Goal: Task Accomplishment & Management: Use online tool/utility

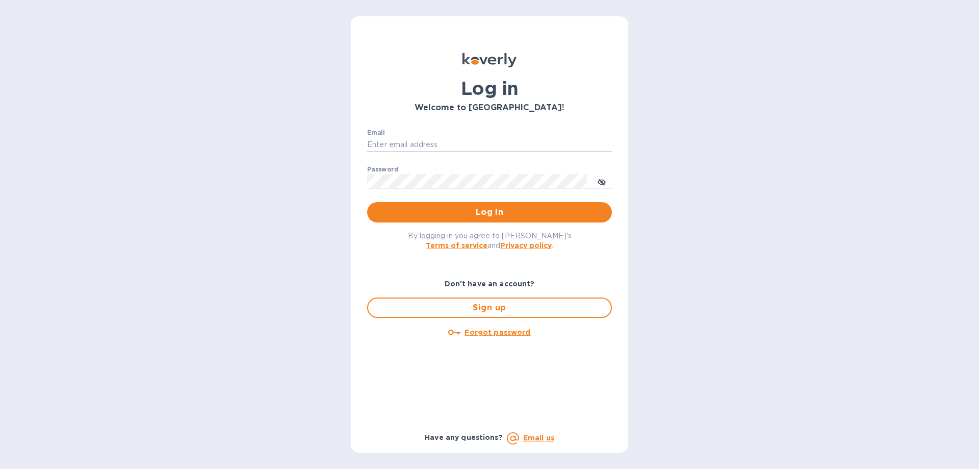
click at [416, 142] on input "Email" at bounding box center [489, 144] width 245 height 15
click at [602, 178] on icon "toggle password visibility" at bounding box center [602, 182] width 8 height 8
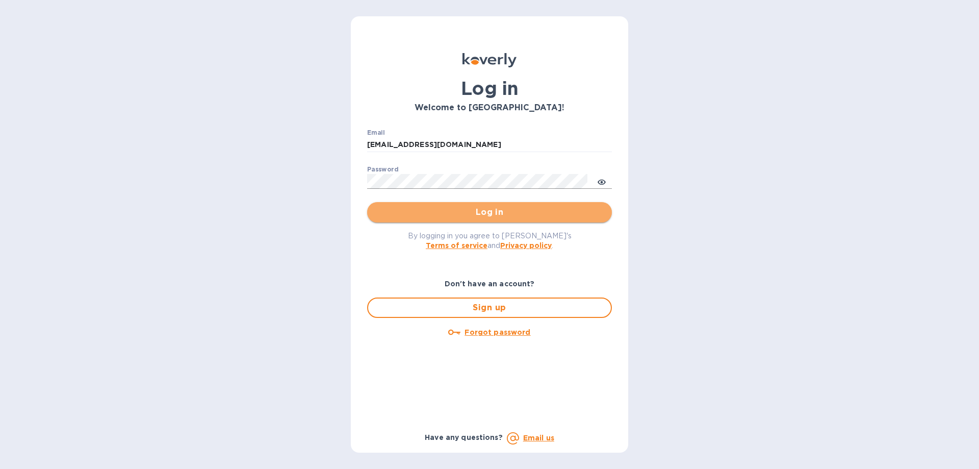
click at [478, 205] on button "Log in" at bounding box center [489, 212] width 245 height 20
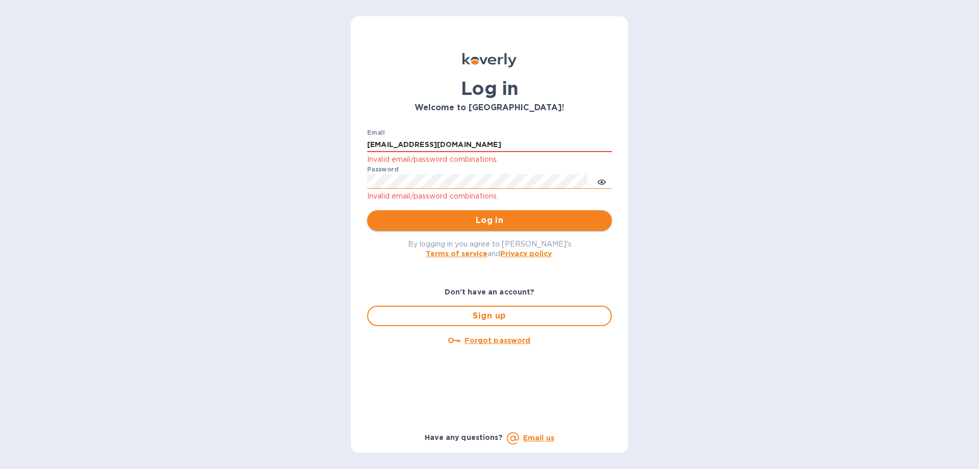
click at [488, 222] on span "Log in" at bounding box center [489, 220] width 228 height 12
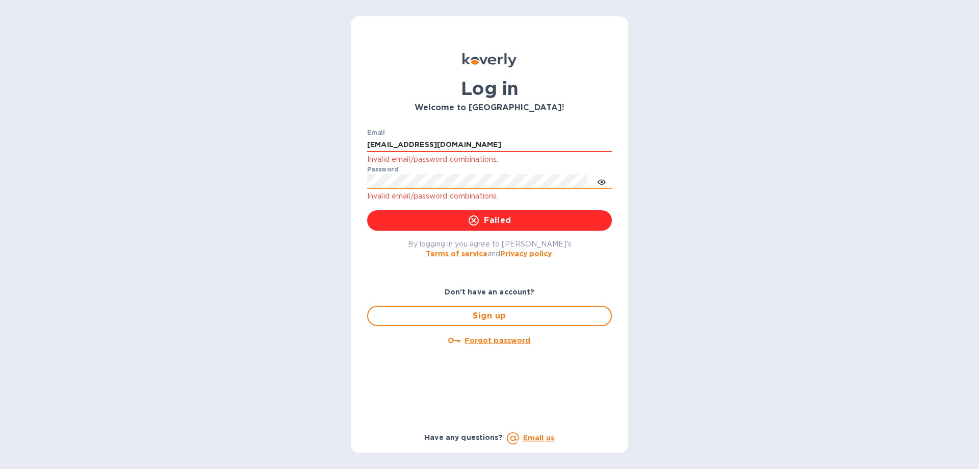
click at [637, 222] on div "Log in Welcome to [GEOGRAPHIC_DATA]! Email [EMAIL_ADDRESS][DOMAIN_NAME] Invalid…" at bounding box center [489, 234] width 979 height 469
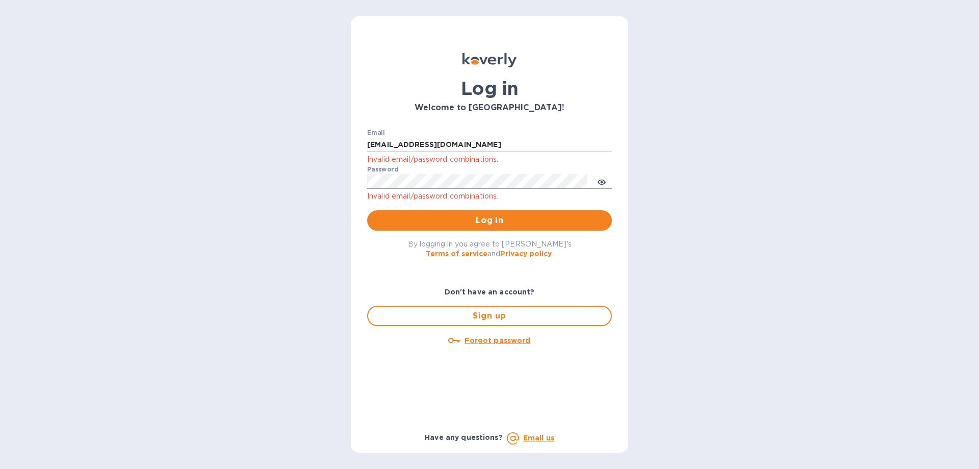
click at [597, 146] on img at bounding box center [600, 144] width 8 height 8
click at [602, 146] on img at bounding box center [600, 144] width 8 height 8
click at [603, 146] on span "1" at bounding box center [603, 148] width 6 height 6
type input "[EMAIL_ADDRESS][DOMAIN_NAME]"
click at [606, 179] on button "toggle password visibility" at bounding box center [601, 181] width 20 height 20
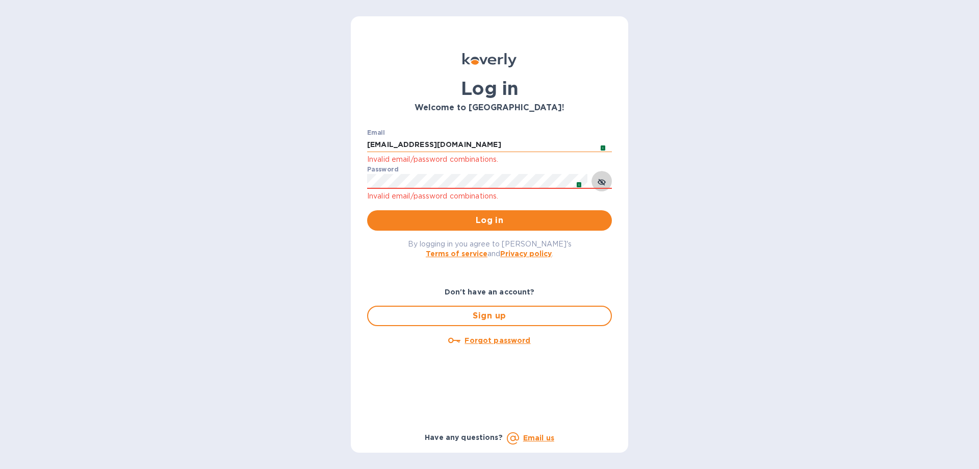
click at [599, 182] on icon "toggle password visibility" at bounding box center [602, 181] width 8 height 5
click at [580, 185] on span "1" at bounding box center [579, 185] width 6 height 6
click at [491, 220] on span "Log in" at bounding box center [489, 220] width 228 height 12
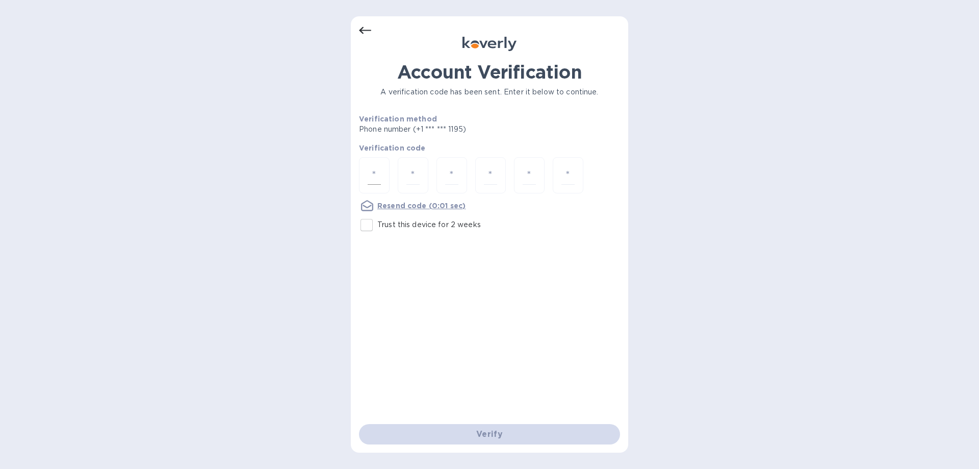
click at [370, 172] on input "number" at bounding box center [374, 175] width 13 height 19
click at [369, 226] on input "Trust this device for 2 weeks" at bounding box center [366, 224] width 21 height 21
checkbox input "true"
click at [370, 178] on input "number" at bounding box center [374, 175] width 13 height 19
type input "4"
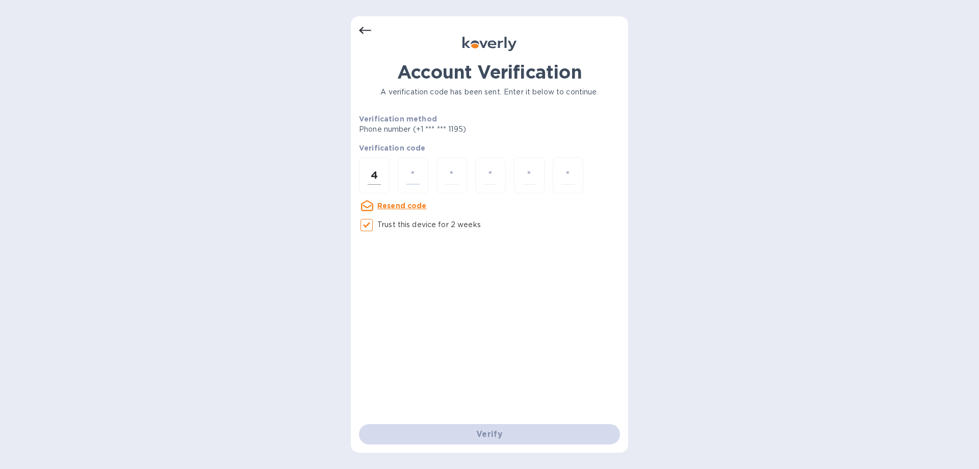
type input "8"
type input "1"
type input "4"
type input "0"
type input "5"
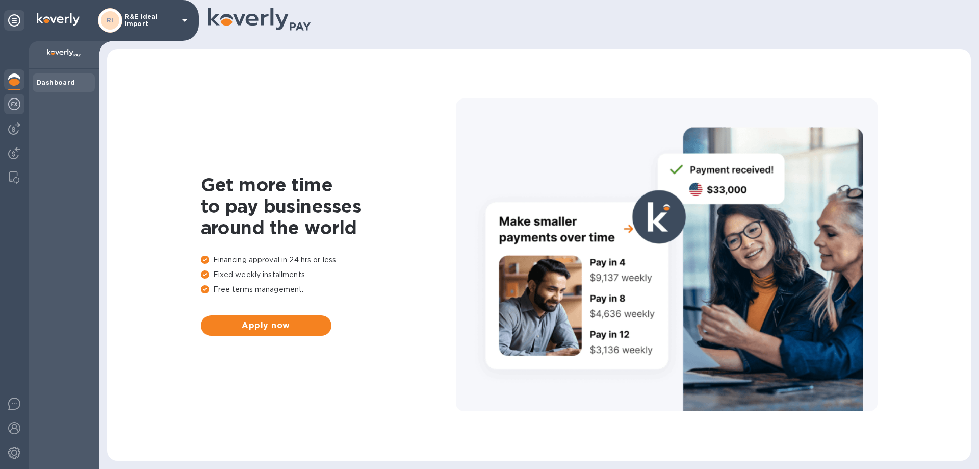
click at [13, 105] on img at bounding box center [14, 104] width 12 height 12
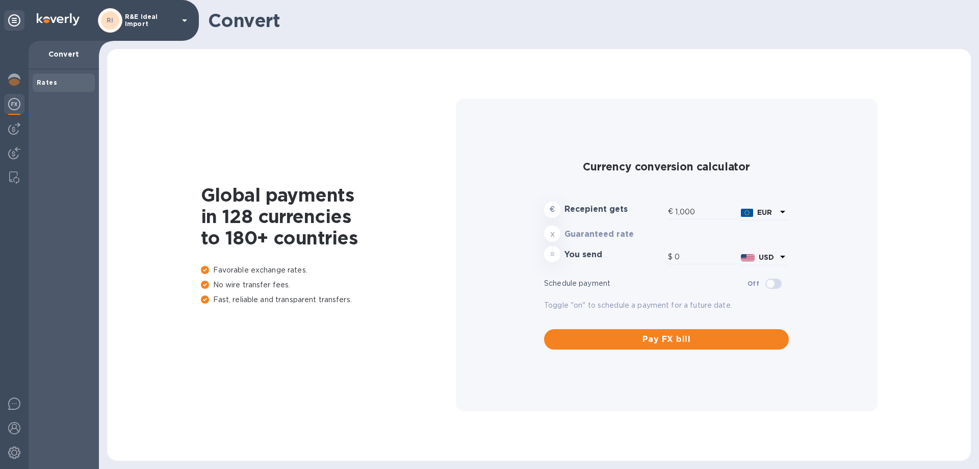
type input "1,177.37"
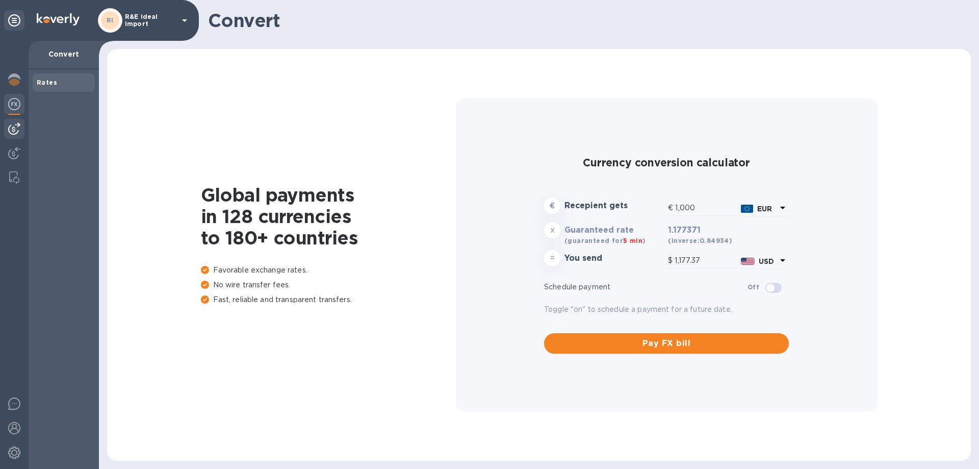
click at [11, 130] on img at bounding box center [14, 128] width 12 height 12
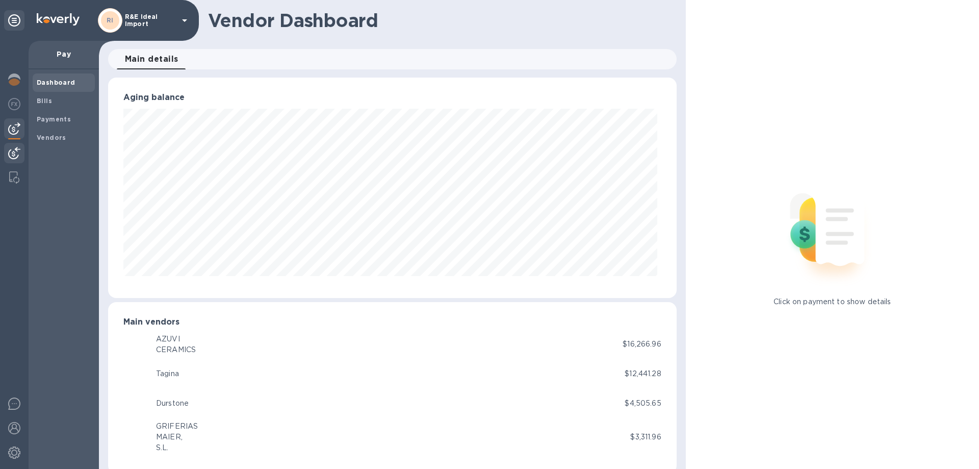
scroll to position [509636, 509292]
click at [67, 100] on span "Bills" at bounding box center [64, 101] width 54 height 10
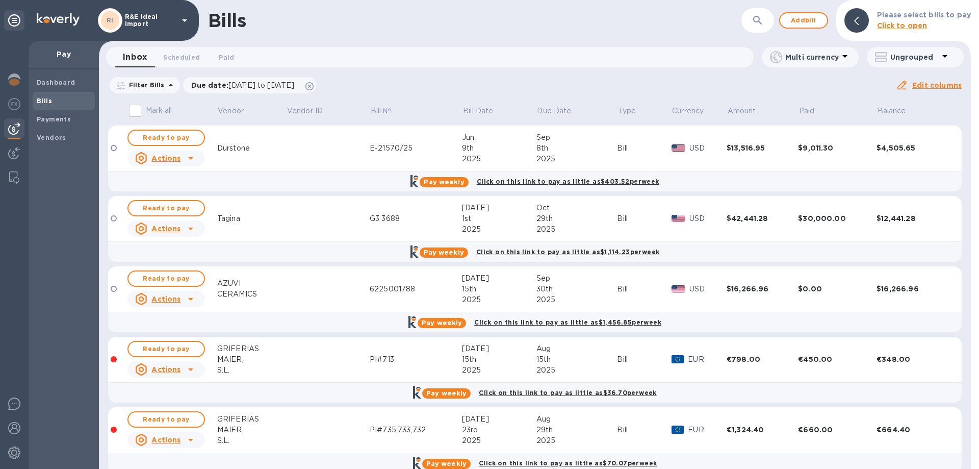
scroll to position [18, 0]
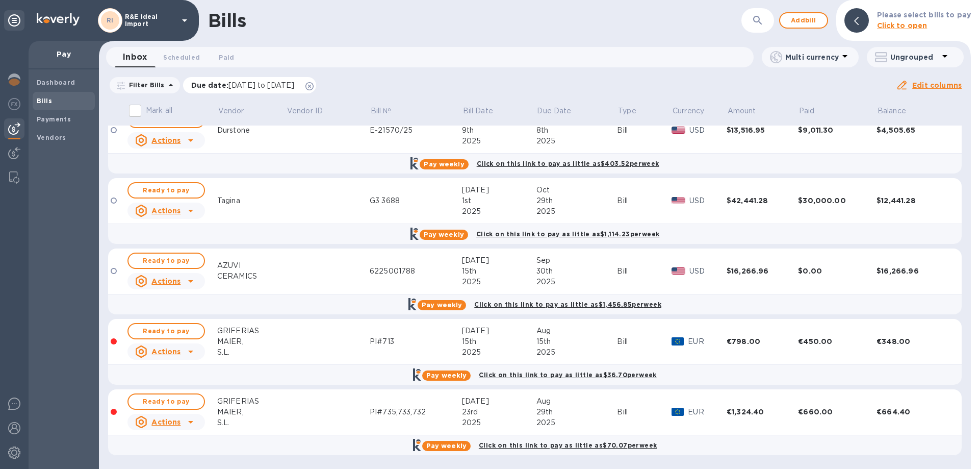
click at [267, 86] on span "07/02/2025 to 10/30/2025" at bounding box center [261, 85] width 66 height 8
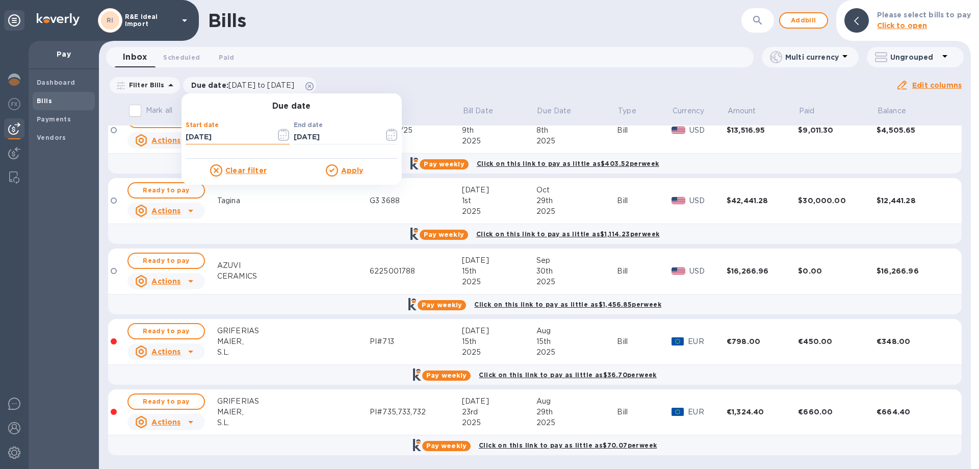
click at [207, 135] on input "07/02/2025" at bounding box center [227, 137] width 82 height 15
click at [278, 133] on icon "button" at bounding box center [284, 134] width 12 height 12
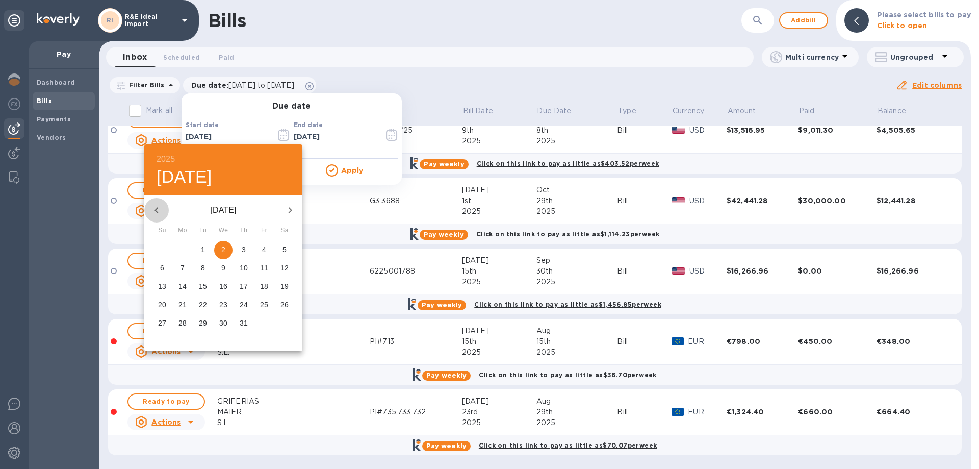
click at [154, 207] on icon "button" at bounding box center [156, 210] width 12 height 12
click at [165, 249] on span "1" at bounding box center [162, 249] width 18 height 10
type input "06/01/2025"
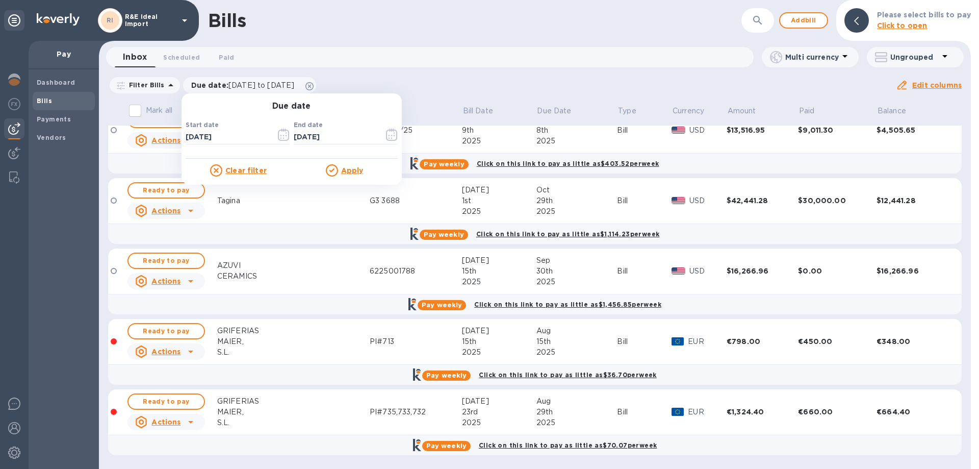
click at [344, 175] on div "Apply" at bounding box center [345, 170] width 106 height 12
click at [346, 173] on u "Apply" at bounding box center [352, 170] width 22 height 8
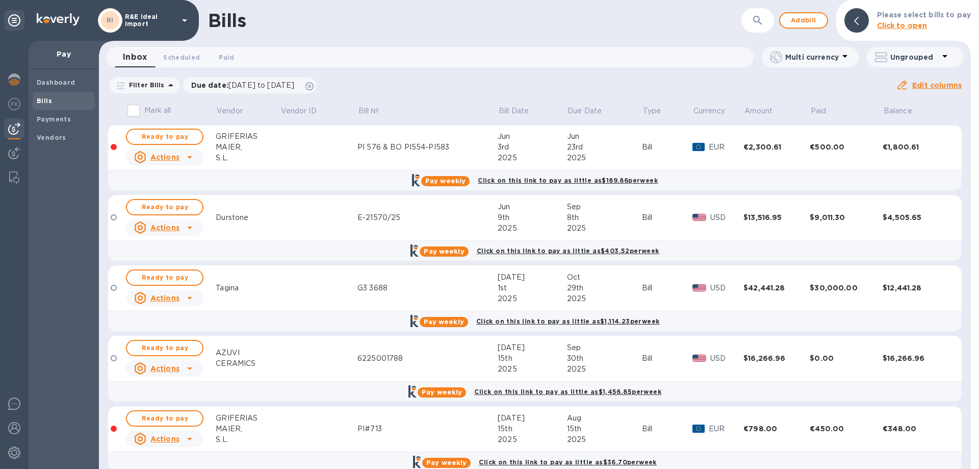
scroll to position [0, 0]
click at [169, 138] on span "Ready to pay" at bounding box center [164, 138] width 59 height 12
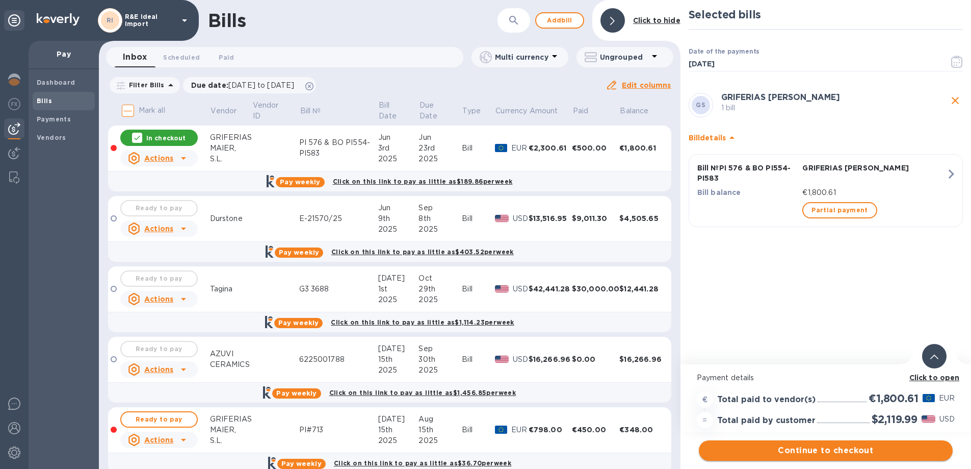
click at [823, 449] on span "Continue to checkout" at bounding box center [826, 450] width 238 height 12
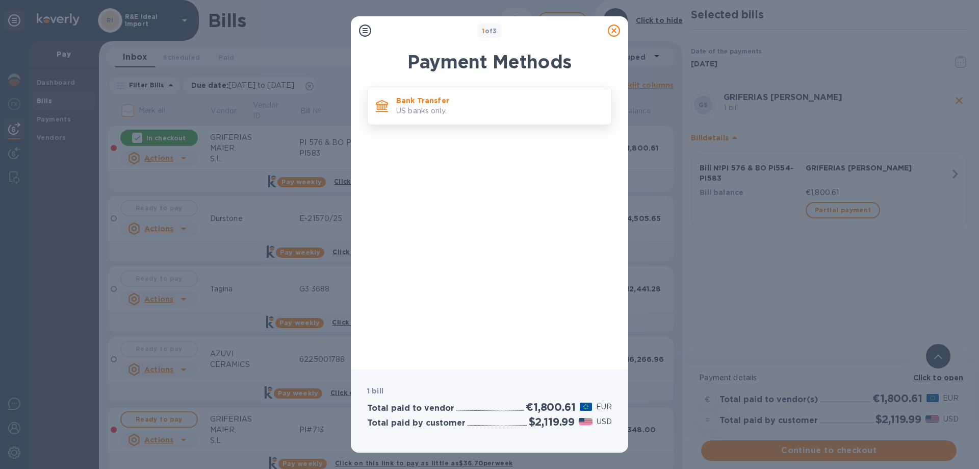
click at [428, 117] on div "Bank Transfer US banks only." at bounding box center [499, 105] width 215 height 29
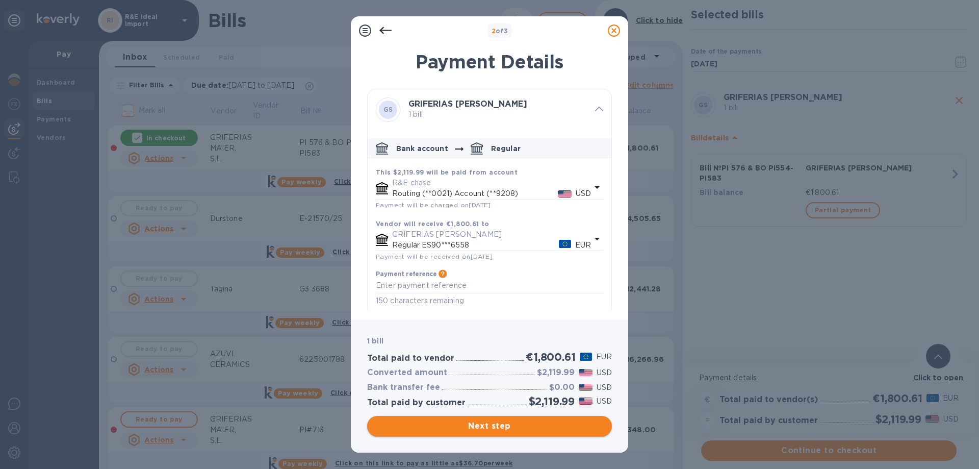
click at [539, 425] on span "Next step" at bounding box center [489, 426] width 228 height 12
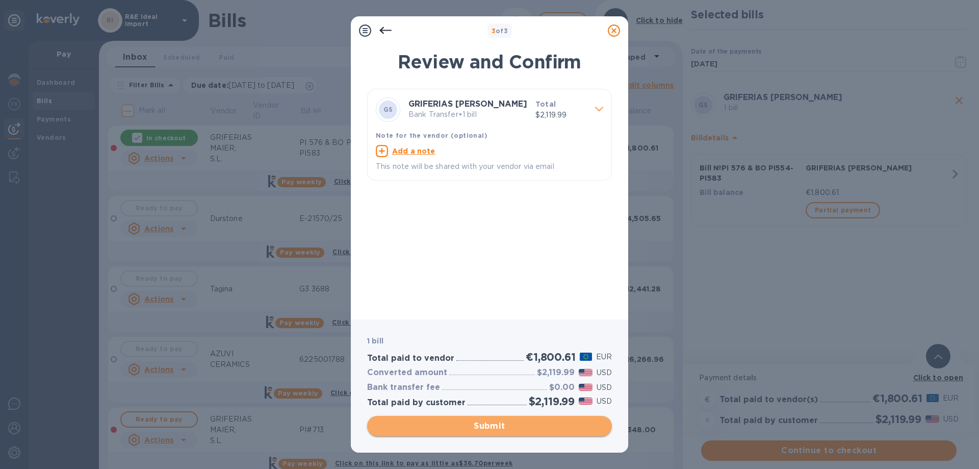
click at [496, 430] on span "Submit" at bounding box center [489, 426] width 228 height 12
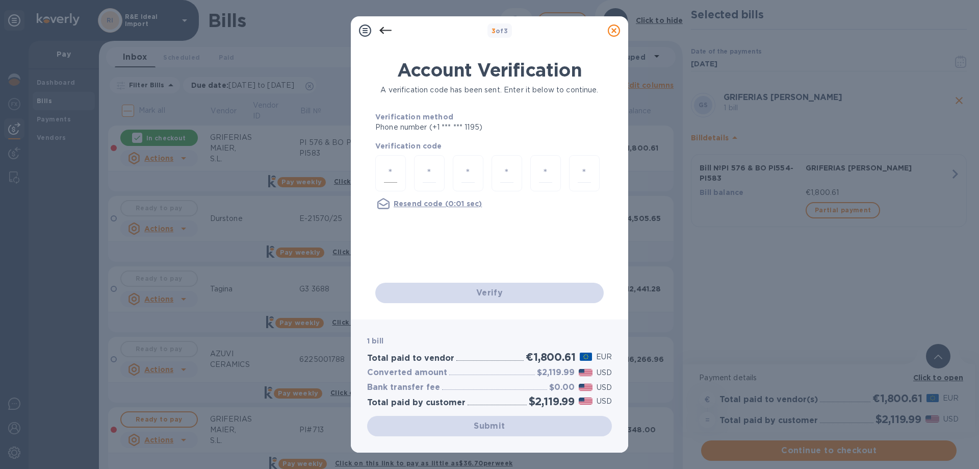
click at [396, 179] on input "number" at bounding box center [390, 173] width 13 height 19
type input "4"
type input "8"
type input "2"
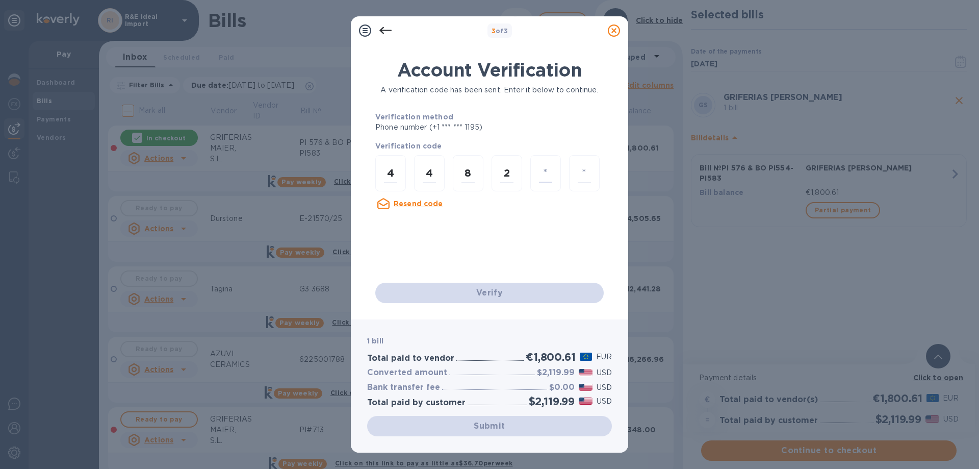
type input "6"
type input "7"
click at [480, 289] on div "Verify" at bounding box center [489, 292] width 237 height 29
click at [504, 248] on div "Account Verification A verification code has been sent. Enter it below to conti…" at bounding box center [489, 170] width 228 height 223
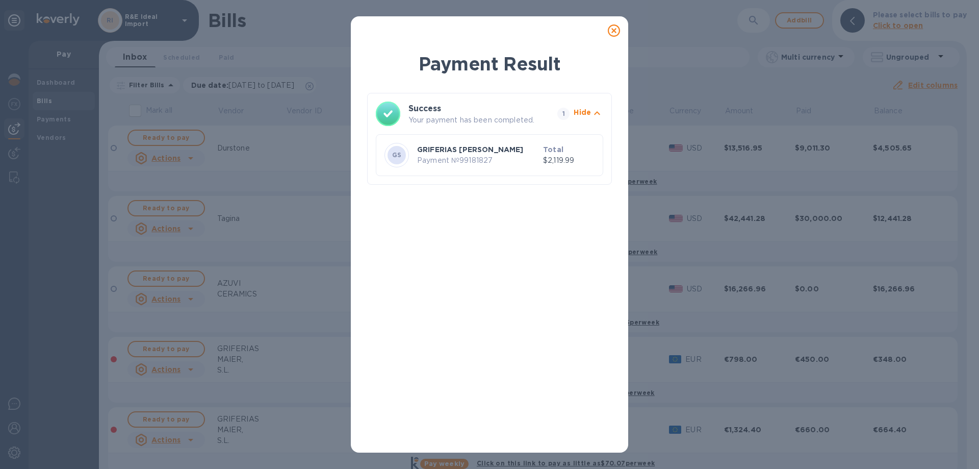
click at [463, 159] on p "Payment № 99181827" at bounding box center [478, 160] width 122 height 11
click at [617, 30] on icon at bounding box center [614, 30] width 12 height 12
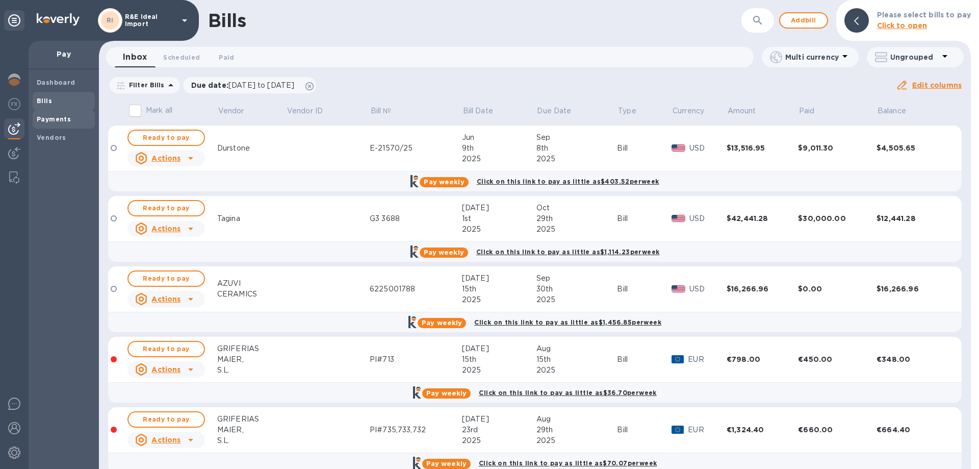
click at [54, 119] on b "Payments" at bounding box center [54, 119] width 34 height 8
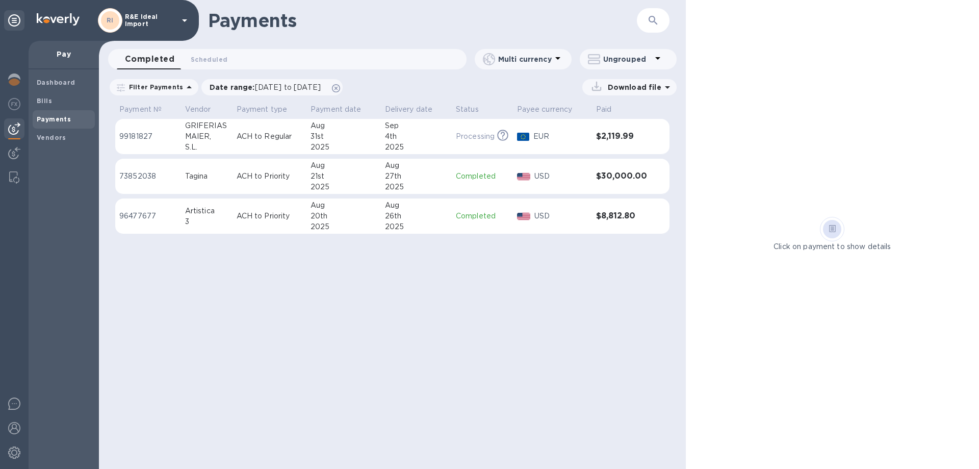
click at [275, 135] on p "ACH to Regular" at bounding box center [270, 136] width 66 height 11
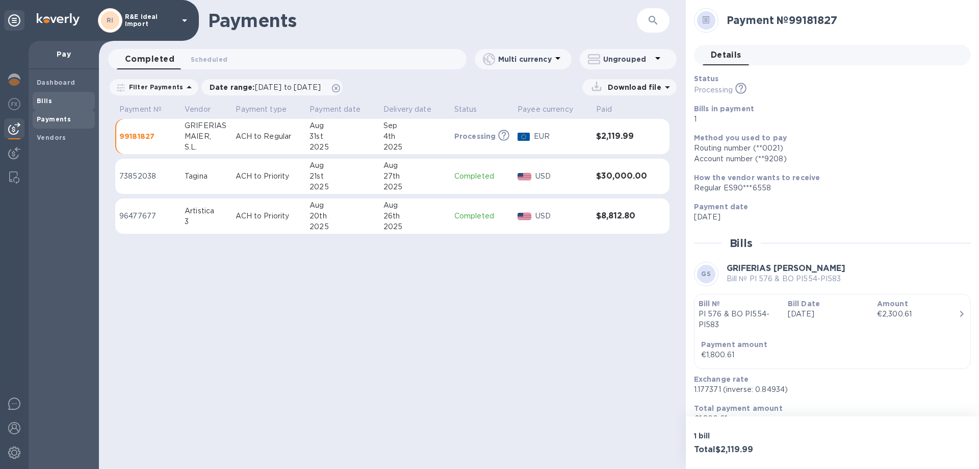
click at [64, 101] on span "Bills" at bounding box center [64, 101] width 54 height 10
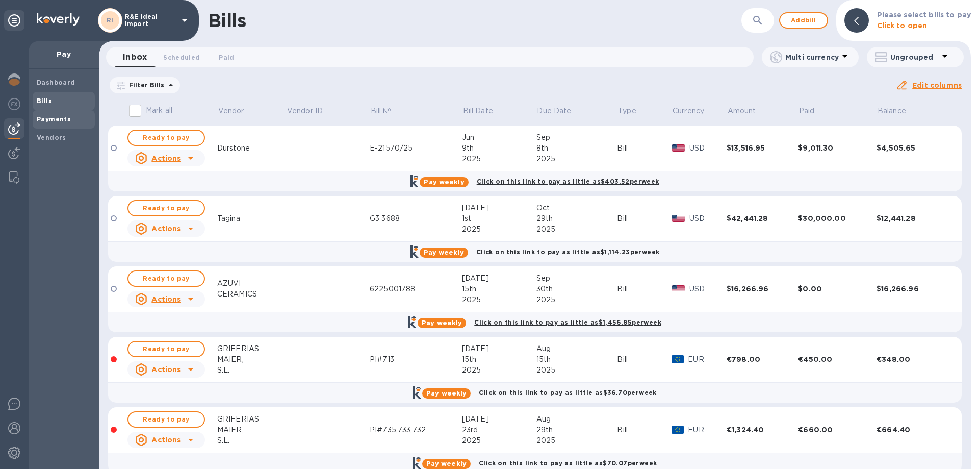
click at [33, 113] on div "Payments" at bounding box center [64, 119] width 62 height 18
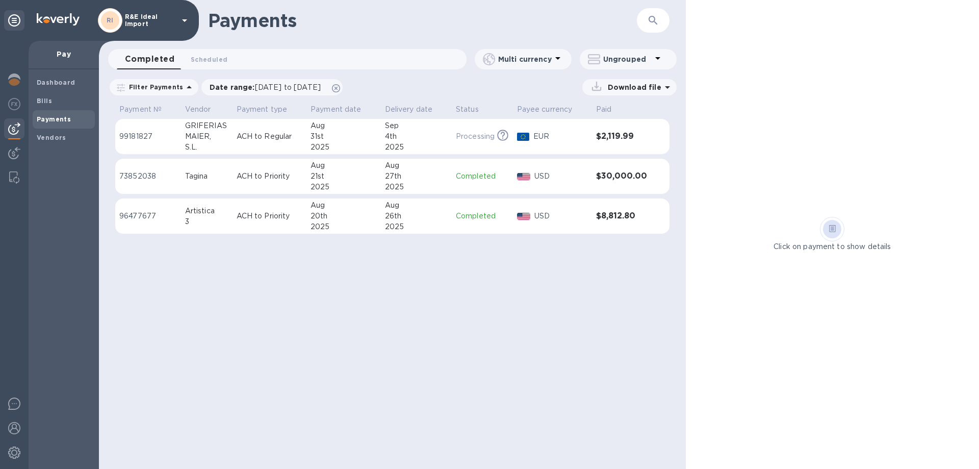
click at [572, 143] on div "EUR" at bounding box center [560, 136] width 59 height 15
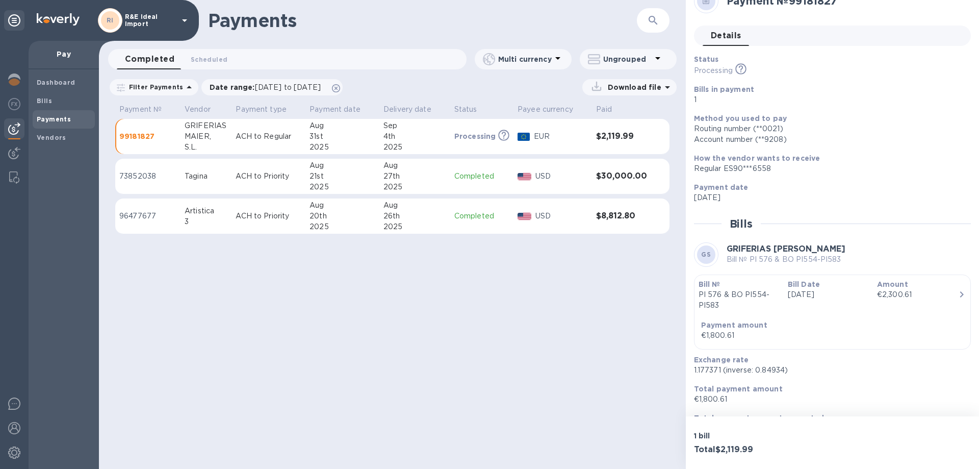
scroll to position [45, 0]
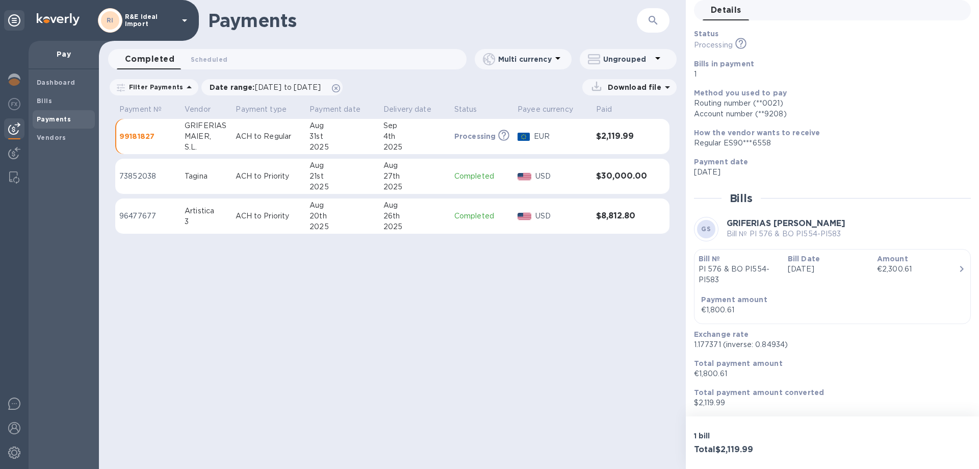
click at [133, 136] on p "99181827" at bounding box center [147, 136] width 57 height 10
click at [60, 83] on b "Dashboard" at bounding box center [56, 83] width 39 height 8
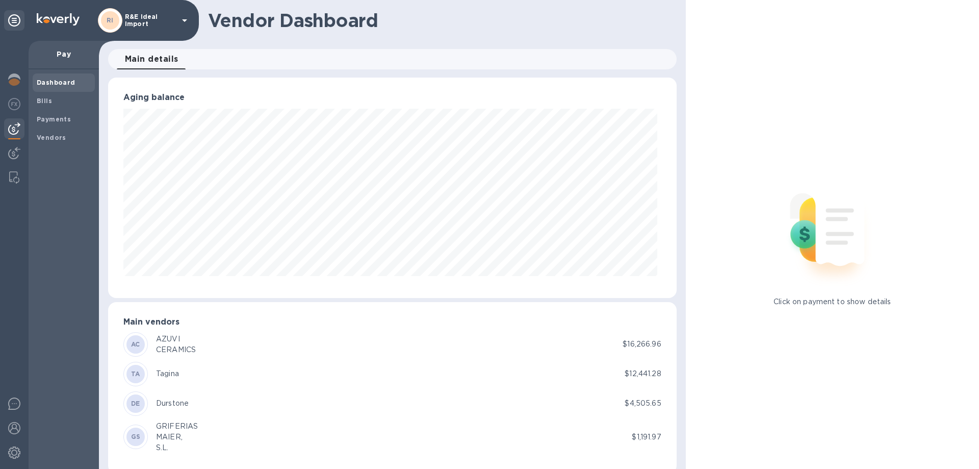
scroll to position [220, 564]
click at [46, 92] on div "Bills" at bounding box center [64, 101] width 62 height 18
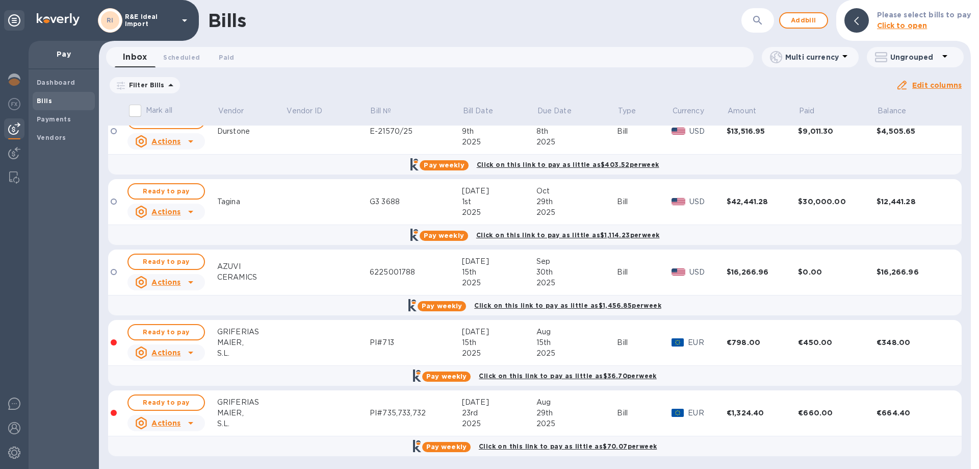
scroll to position [18, 0]
